Goal: Task Accomplishment & Management: Complete application form

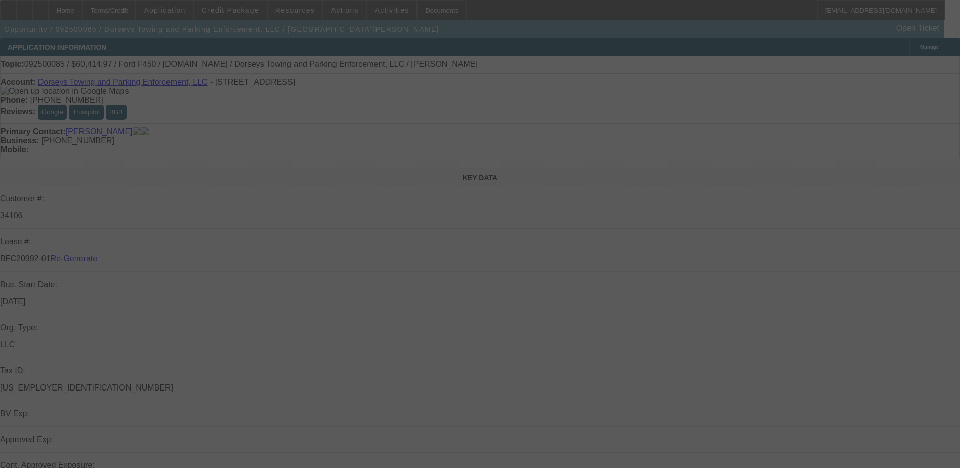
select select "3"
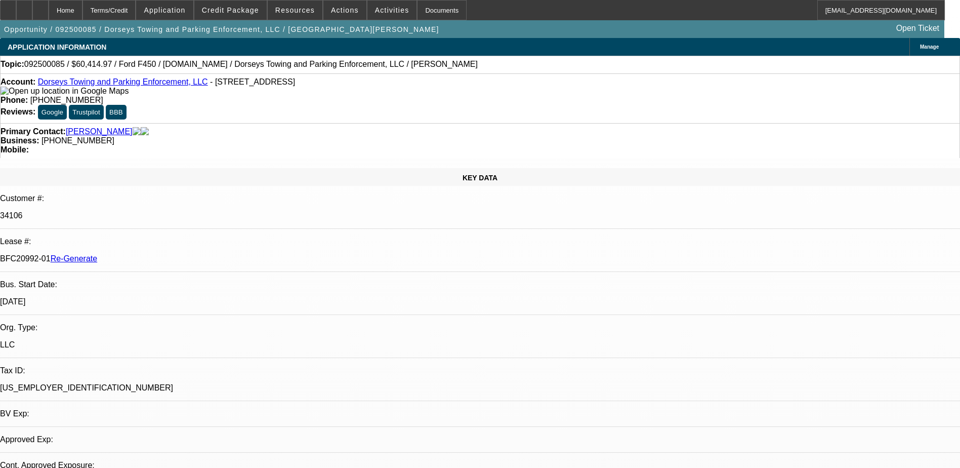
select select "2"
select select "0"
select select "6"
click at [430, 14] on div "Documents" at bounding box center [442, 10] width 50 height 20
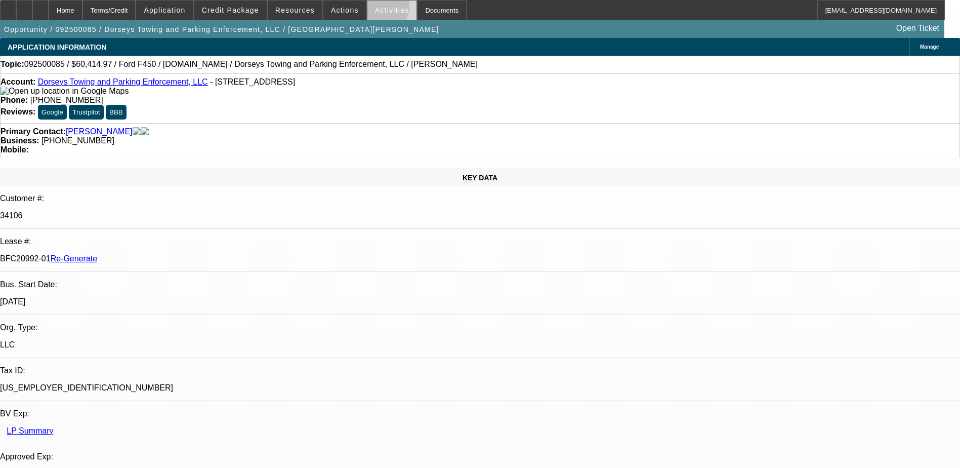
click at [375, 9] on span "Activities" at bounding box center [392, 10] width 34 height 8
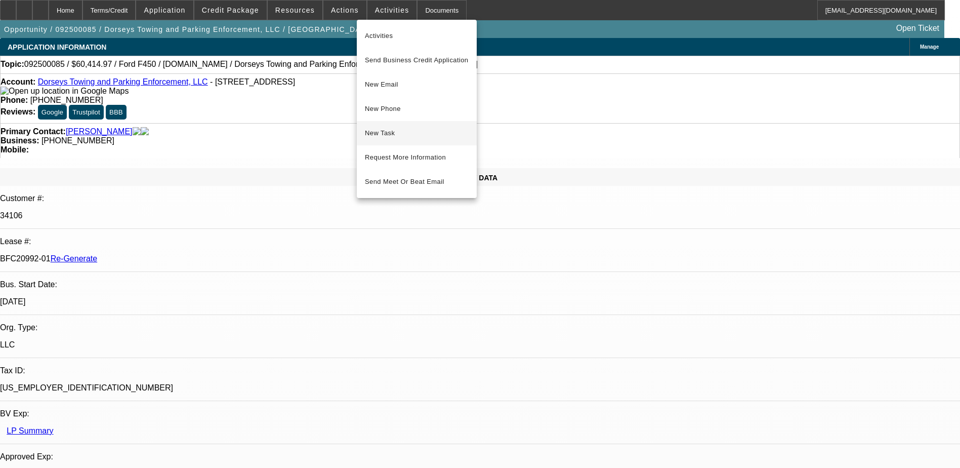
click at [388, 132] on span "New Task" at bounding box center [417, 133] width 104 height 12
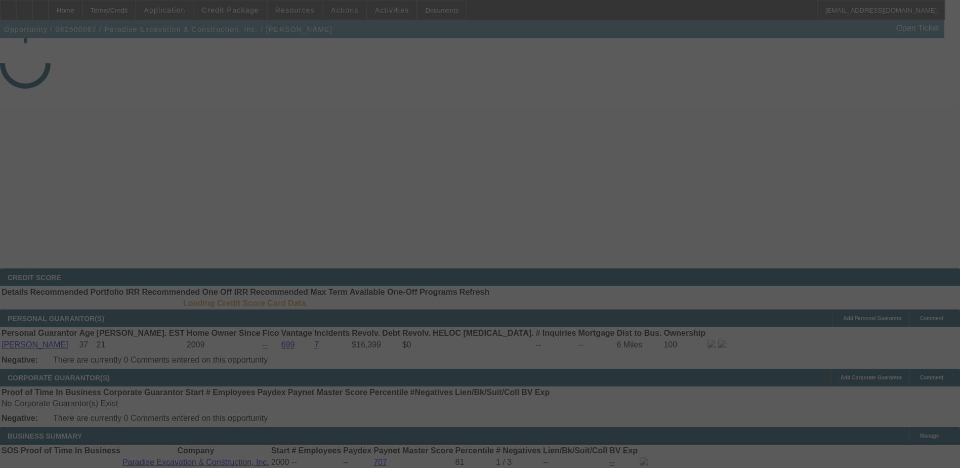
select select "3"
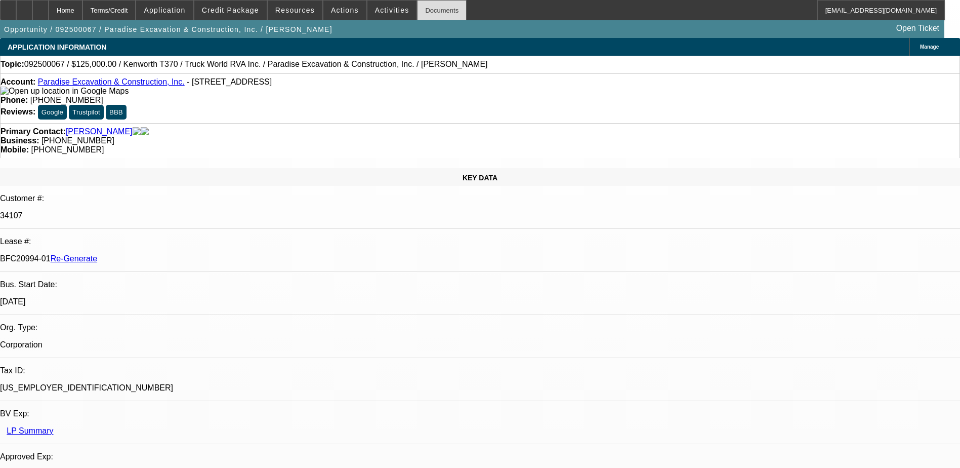
select select "0"
click at [422, 11] on div "Documents" at bounding box center [442, 10] width 50 height 20
select select "1"
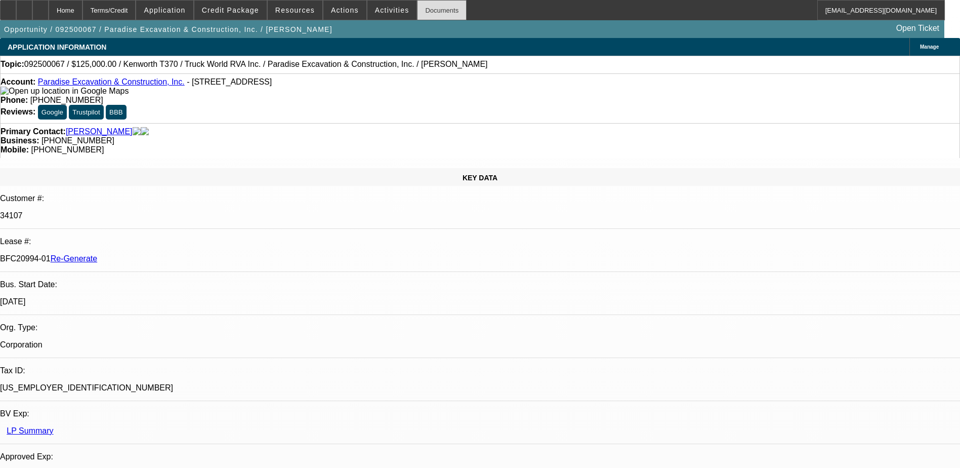
select select "1"
select select "6"
click at [240, 7] on span "Credit Package" at bounding box center [230, 10] width 57 height 8
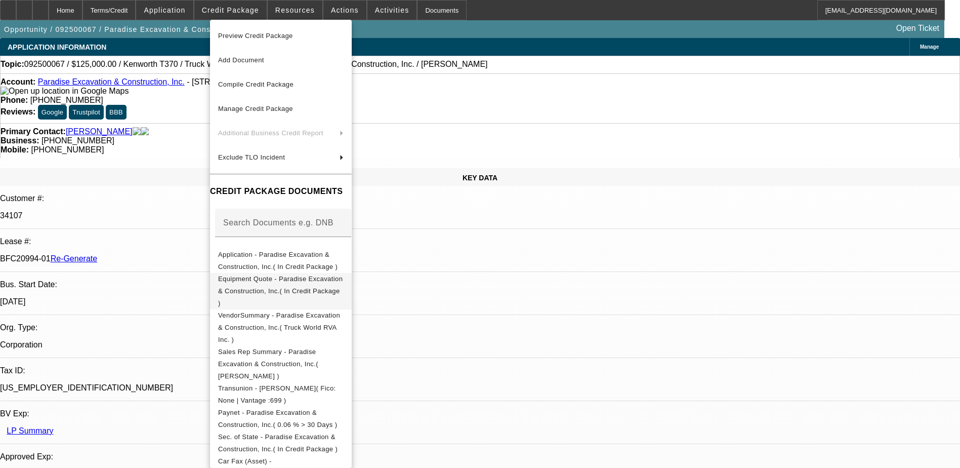
click at [295, 280] on span "Equipment Quote - Paradise Excavation & Construction, Inc.( In Credit Package )" at bounding box center [280, 291] width 124 height 32
